Goal: Find specific page/section: Find specific page/section

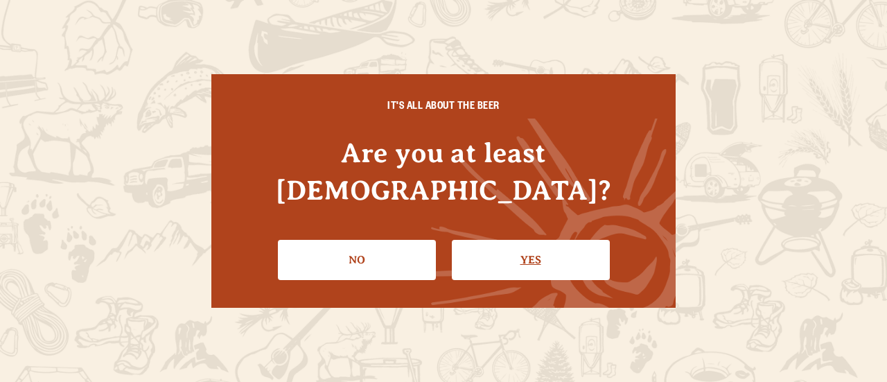
click at [559, 240] on link "Yes" at bounding box center [531, 260] width 158 height 40
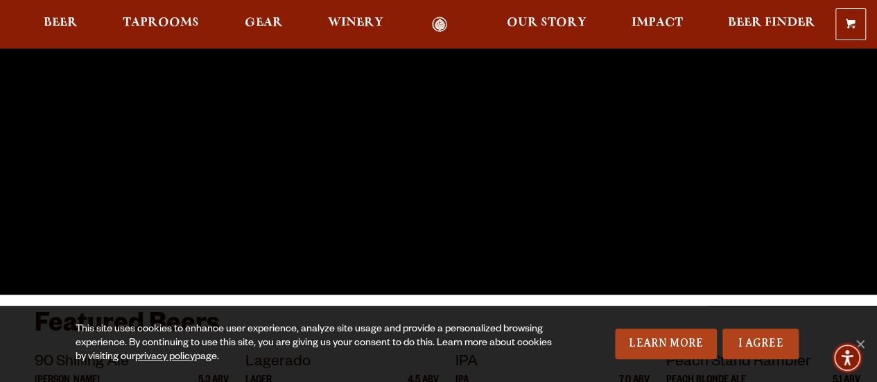
scroll to position [344, 0]
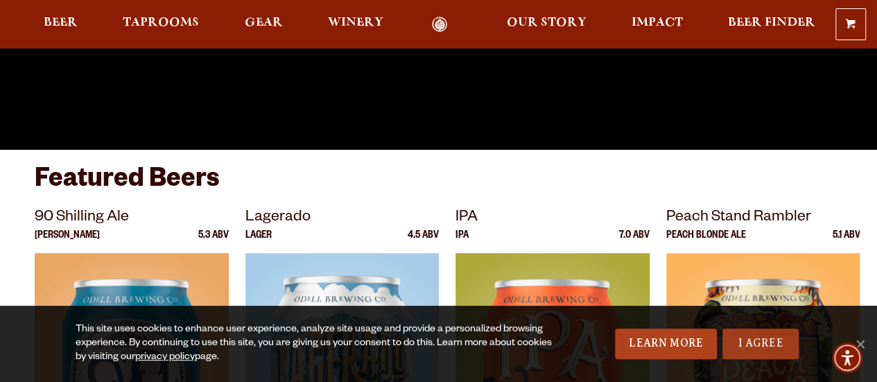
click at [764, 337] on link "I Agree" at bounding box center [760, 344] width 76 height 30
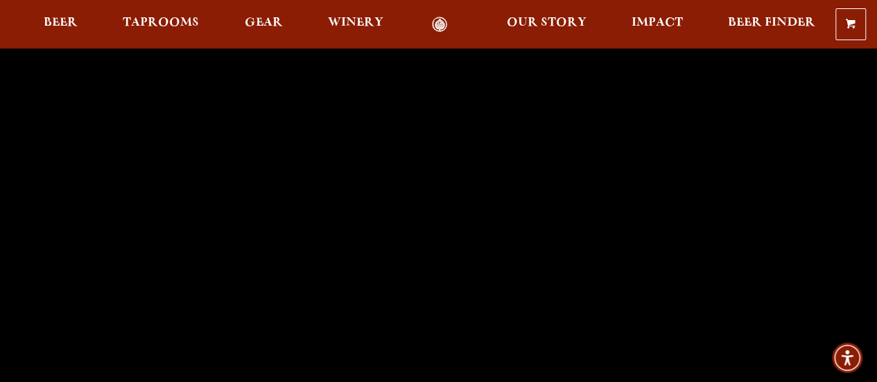
scroll to position [0, 0]
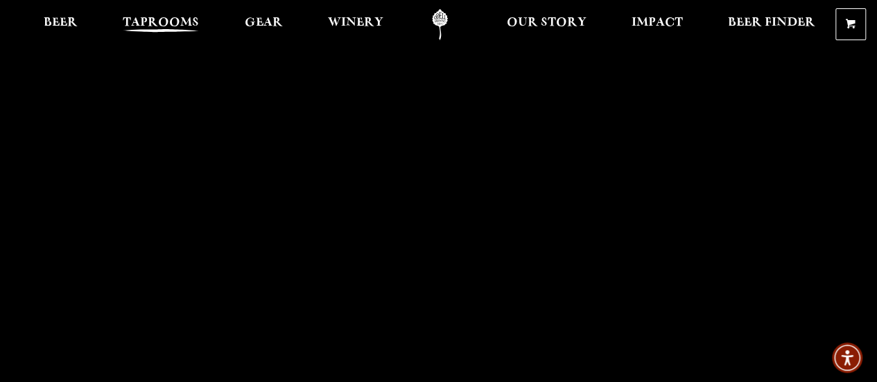
click at [150, 23] on span "Taprooms" at bounding box center [161, 22] width 76 height 11
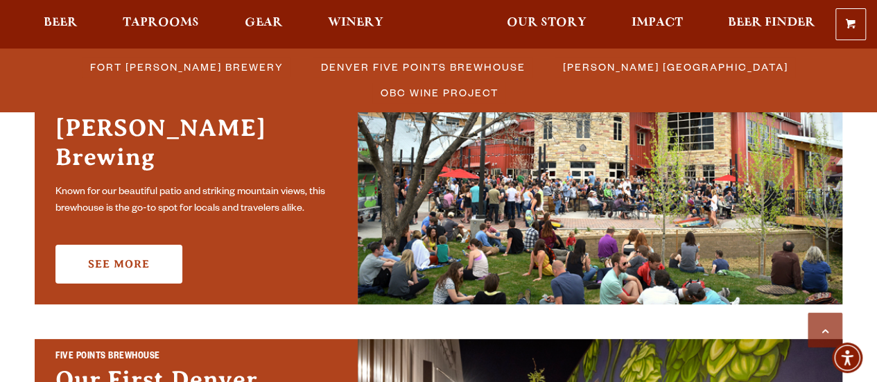
scroll to position [412, 0]
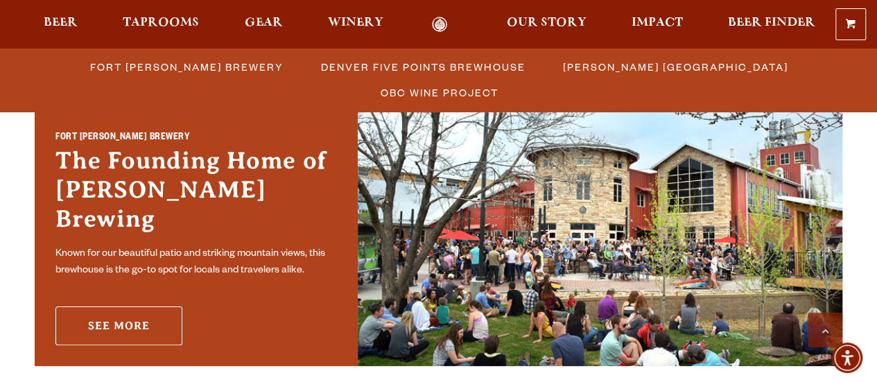
click at [117, 311] on link "See More" at bounding box center [118, 325] width 127 height 39
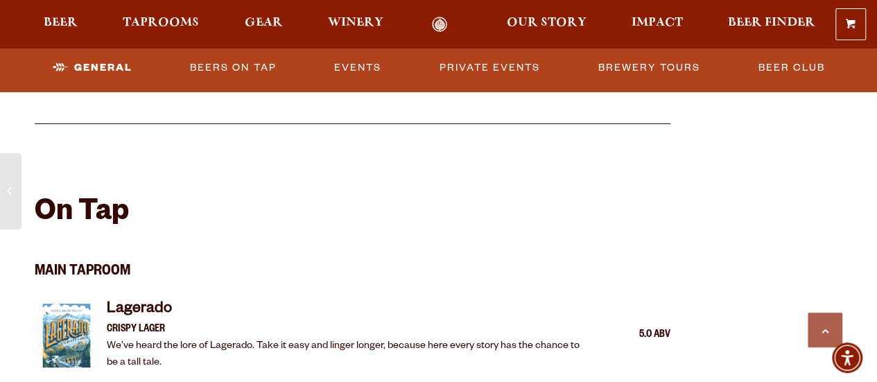
scroll to position [1196, 0]
